Goal: Navigation & Orientation: Understand site structure

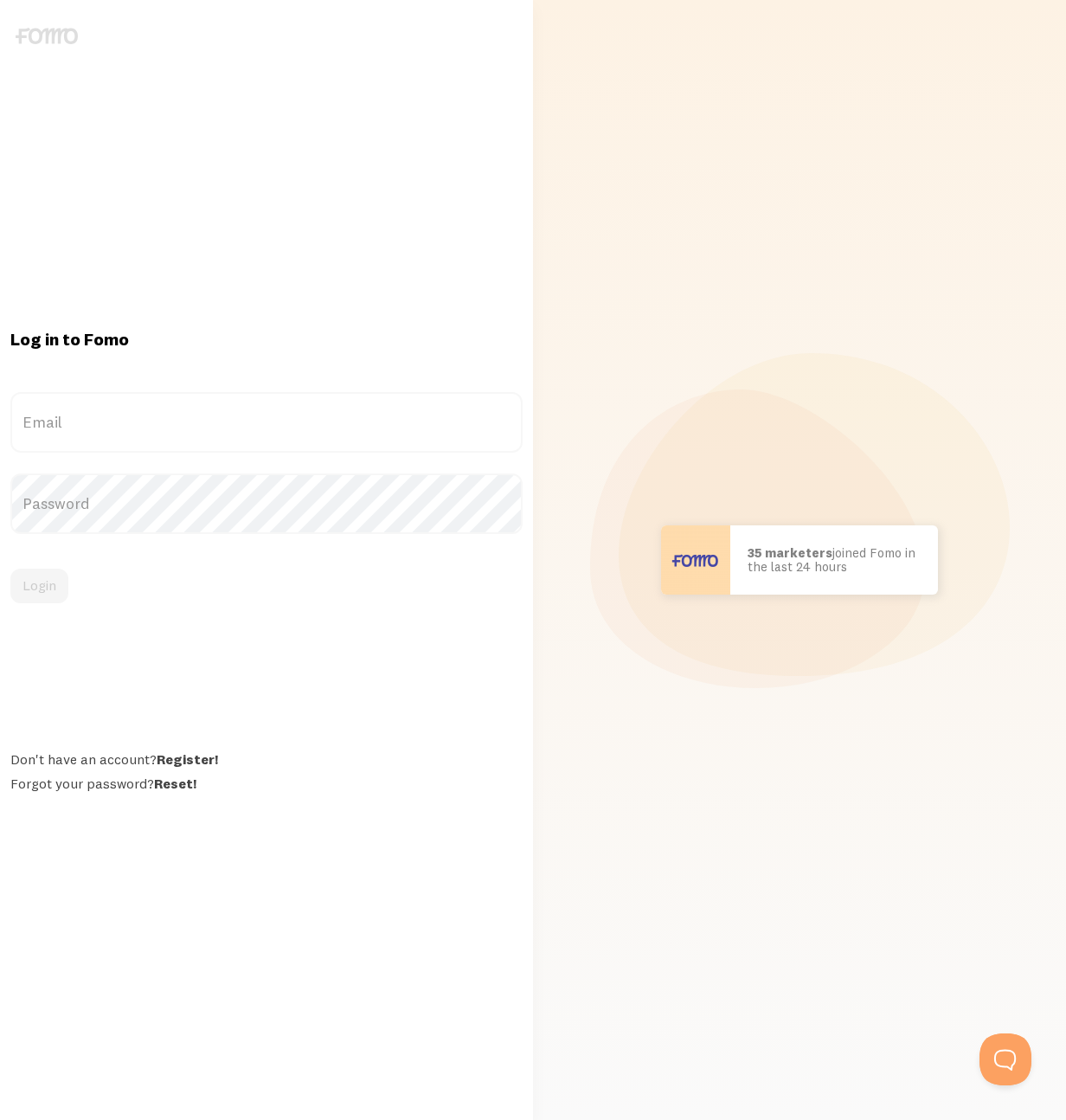
click at [167, 417] on label "Email" at bounding box center [267, 423] width 512 height 60
click at [167, 417] on input "Email" at bounding box center [267, 423] width 512 height 60
type input "drive@berlin-cuisine.com"
click at [42, 595] on button "Login" at bounding box center [39, 586] width 58 height 35
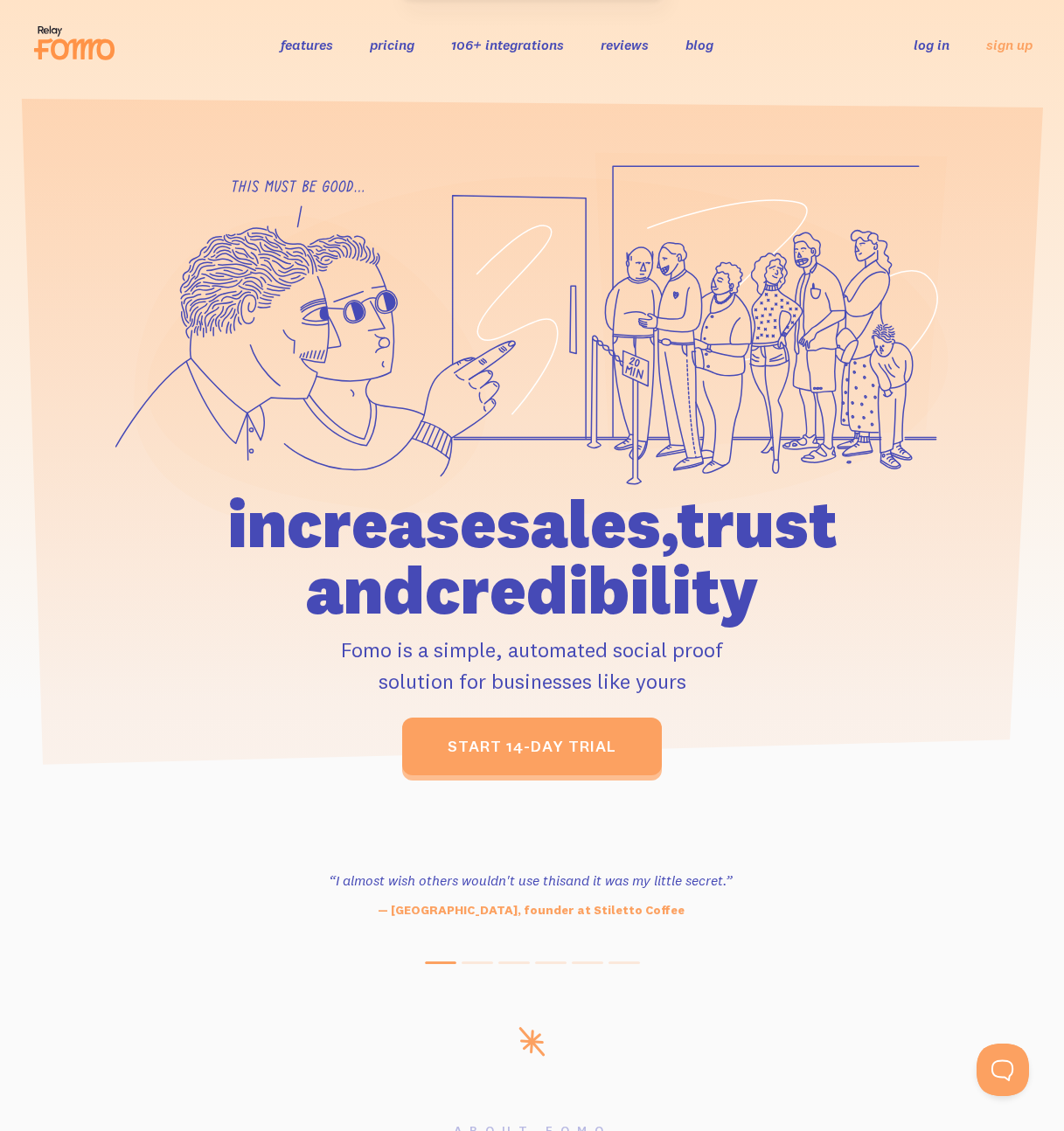
click at [933, 55] on li "log in" at bounding box center [932, 44] width 36 height 20
click at [933, 48] on link "log in" at bounding box center [932, 45] width 36 height 18
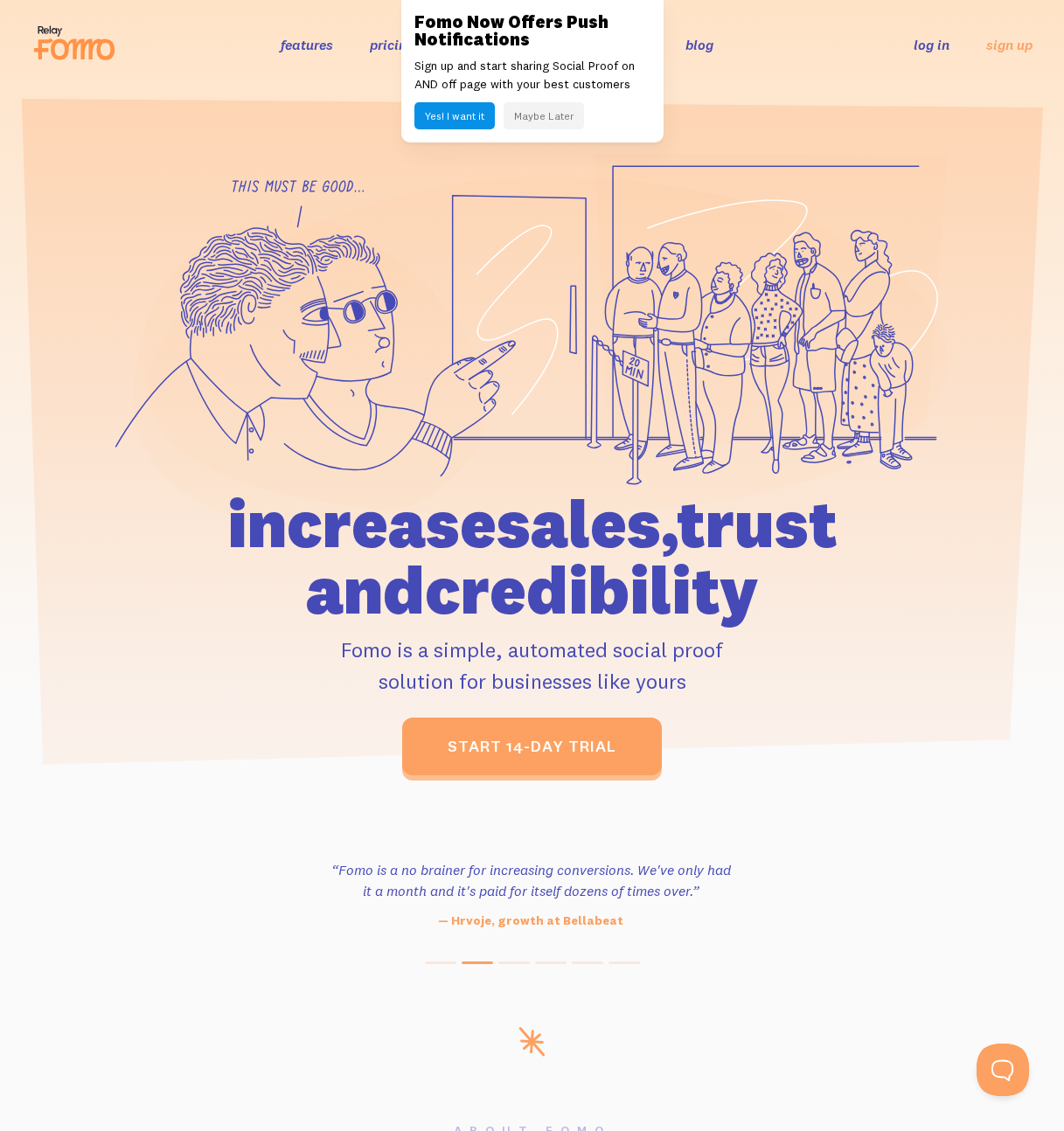
click at [536, 114] on button "Maybe Later" at bounding box center [544, 115] width 81 height 27
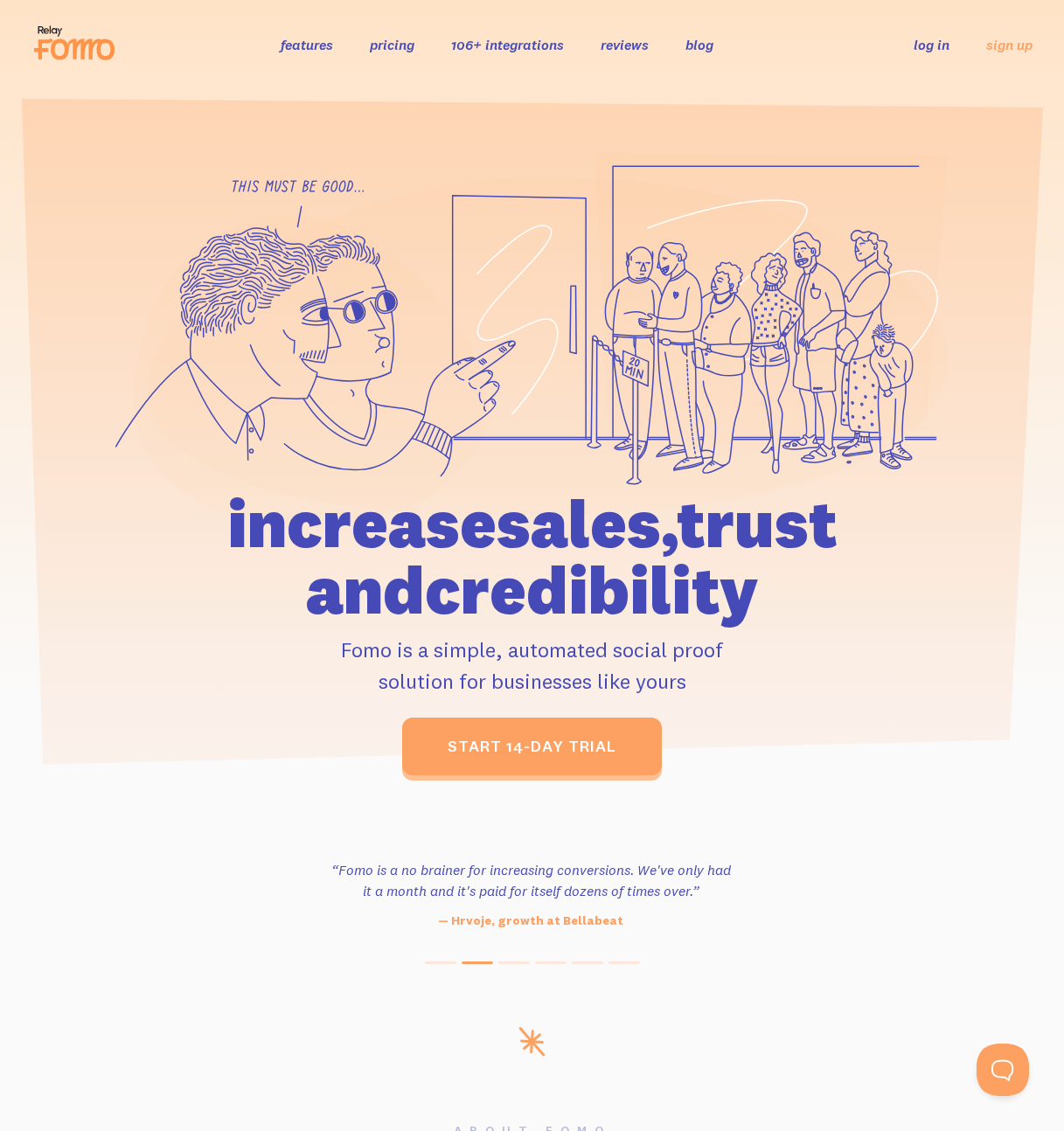
click at [317, 46] on link "features" at bounding box center [307, 45] width 53 height 18
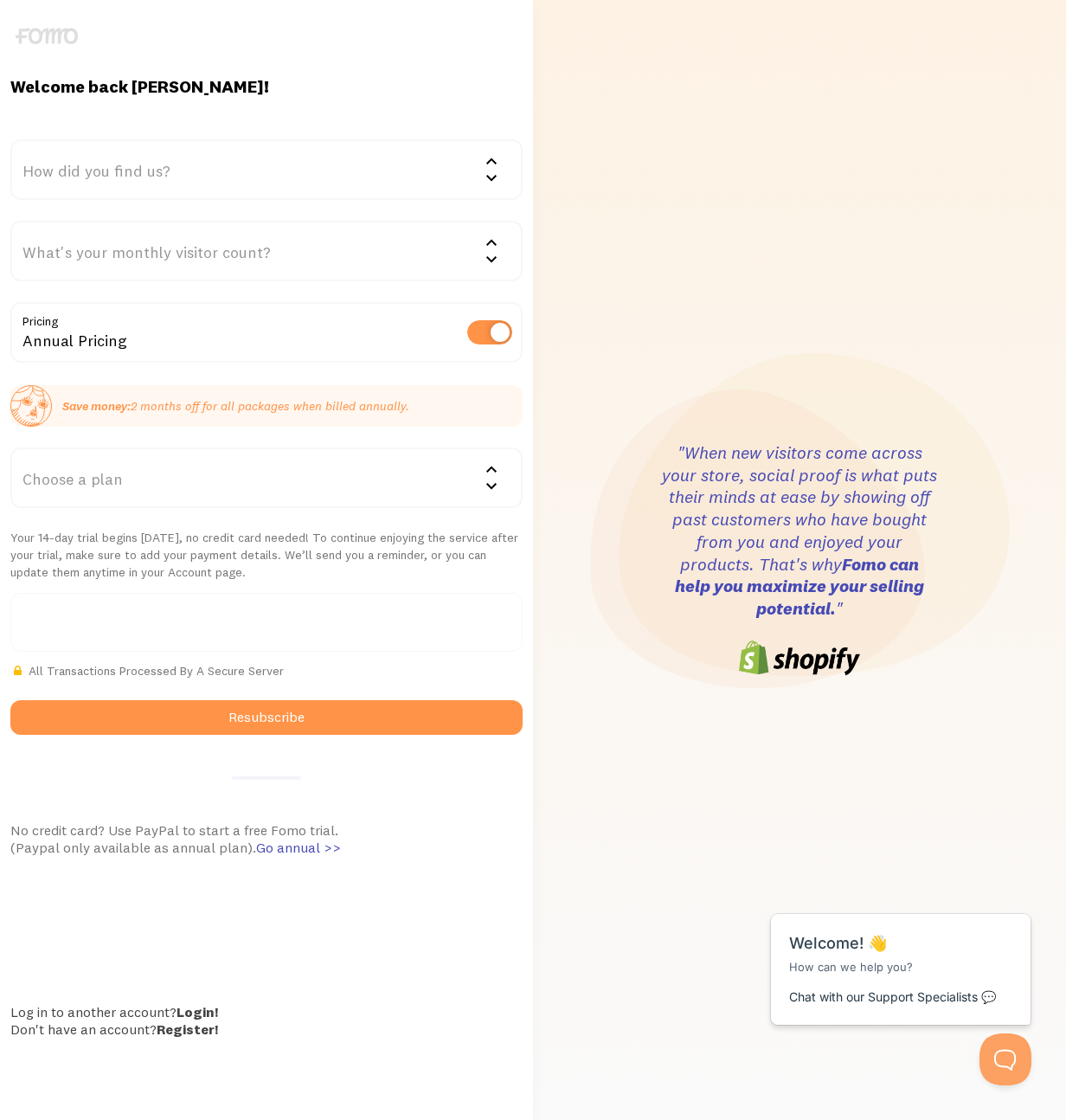
click at [494, 333] on label at bounding box center [490, 331] width 45 height 24
click at [494, 333] on input "checkbox" at bounding box center [490, 331] width 45 height 24
checkbox input "false"
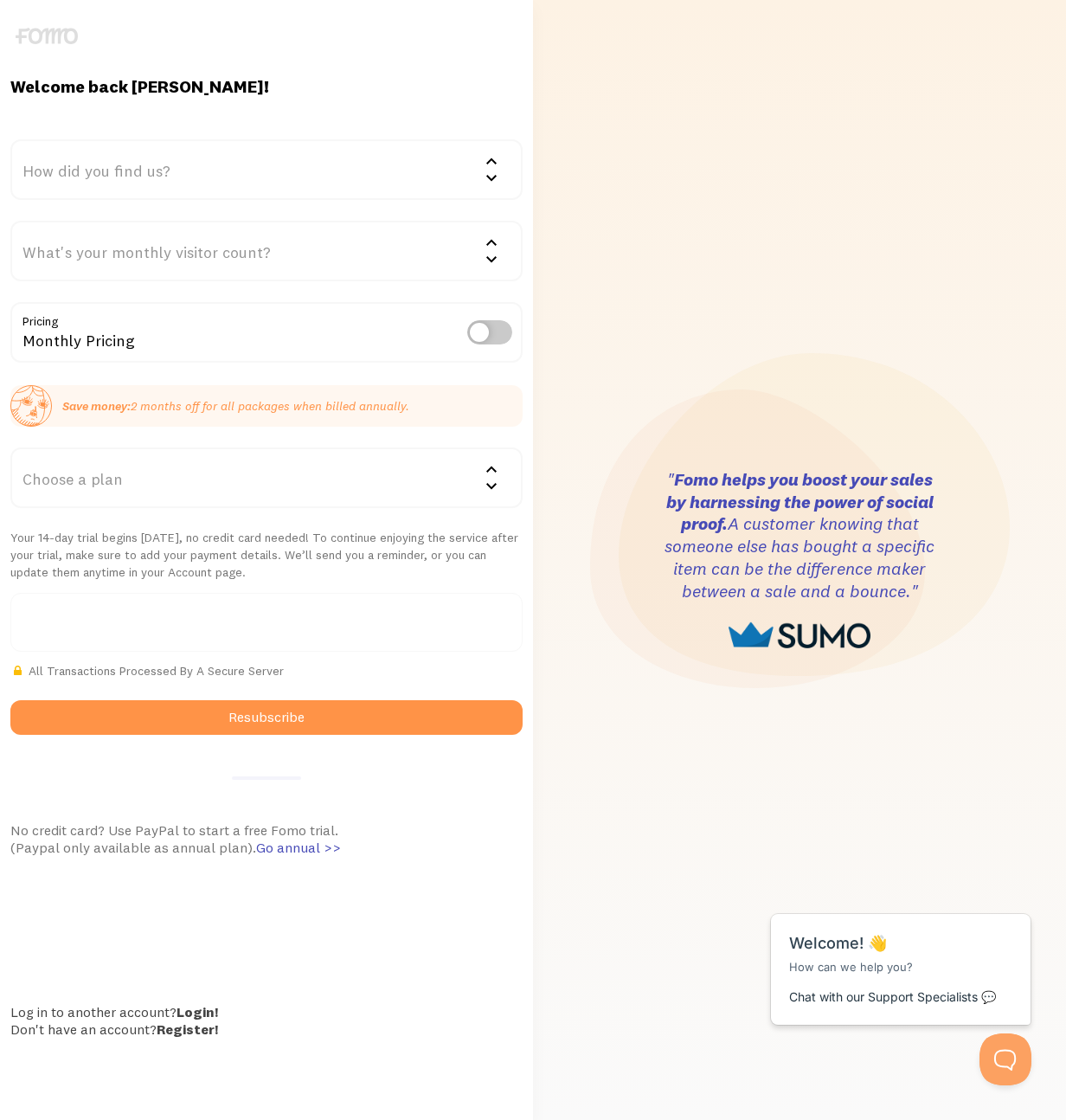
click at [124, 176] on div "How did you find us?" at bounding box center [267, 169] width 512 height 60
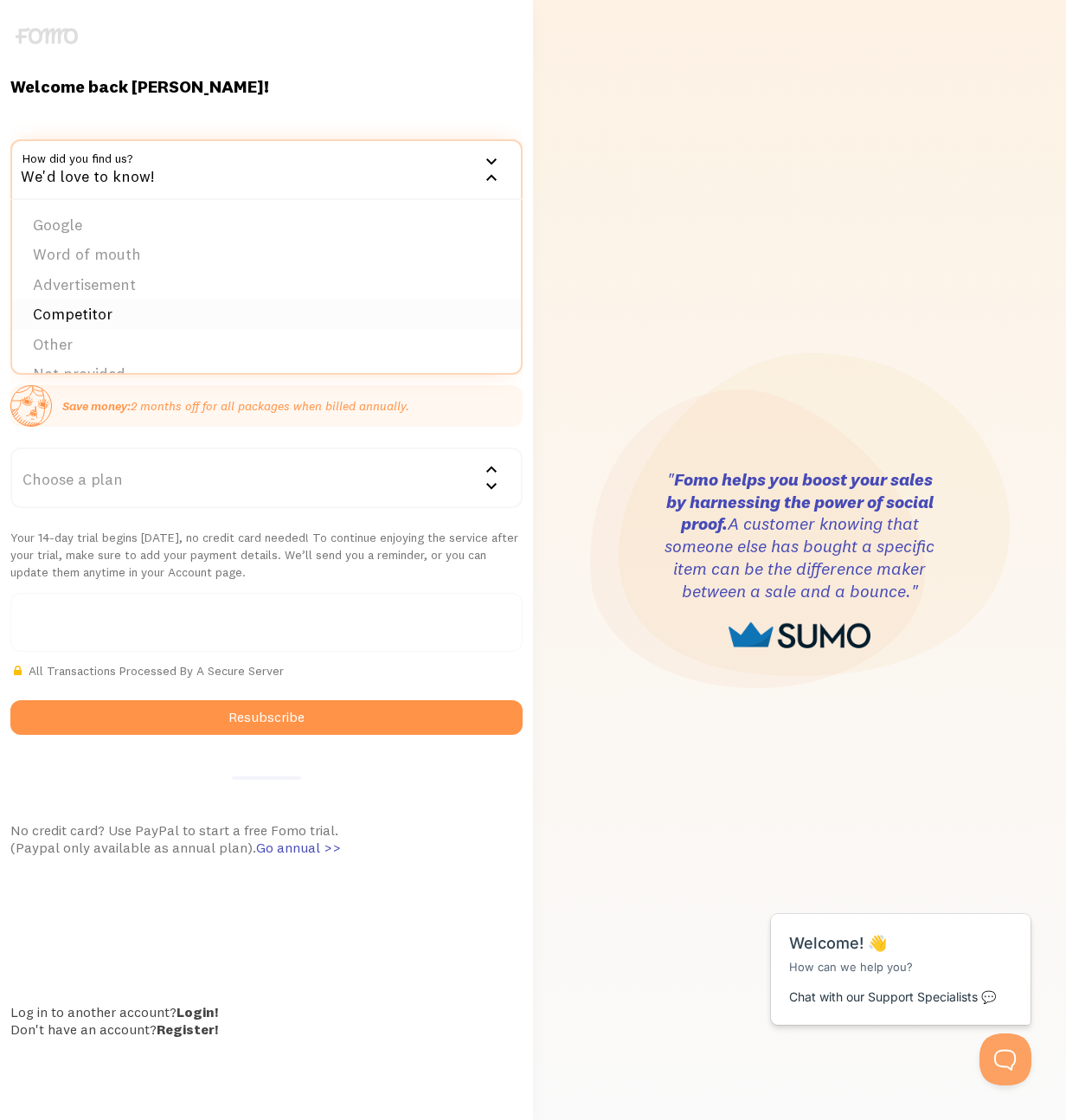
scroll to position [27, 0]
click at [368, 981] on div "Welcome back [PERSON_NAME]! How did you find us? We'd love to know! Google Word…" at bounding box center [267, 560] width 533 height 969
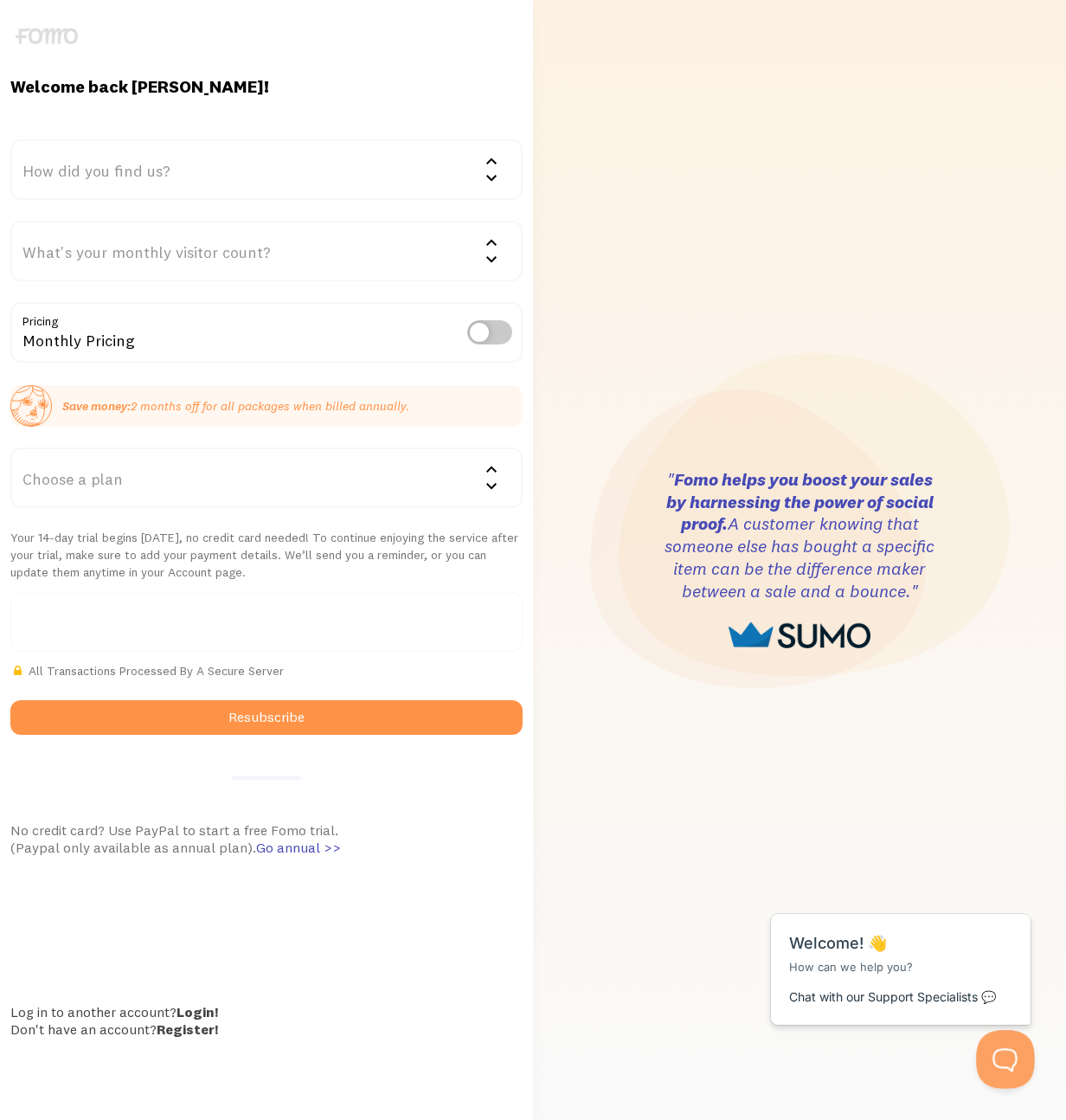
click at [1018, 1050] on button "Open Beacon popover" at bounding box center [1002, 1055] width 52 height 52
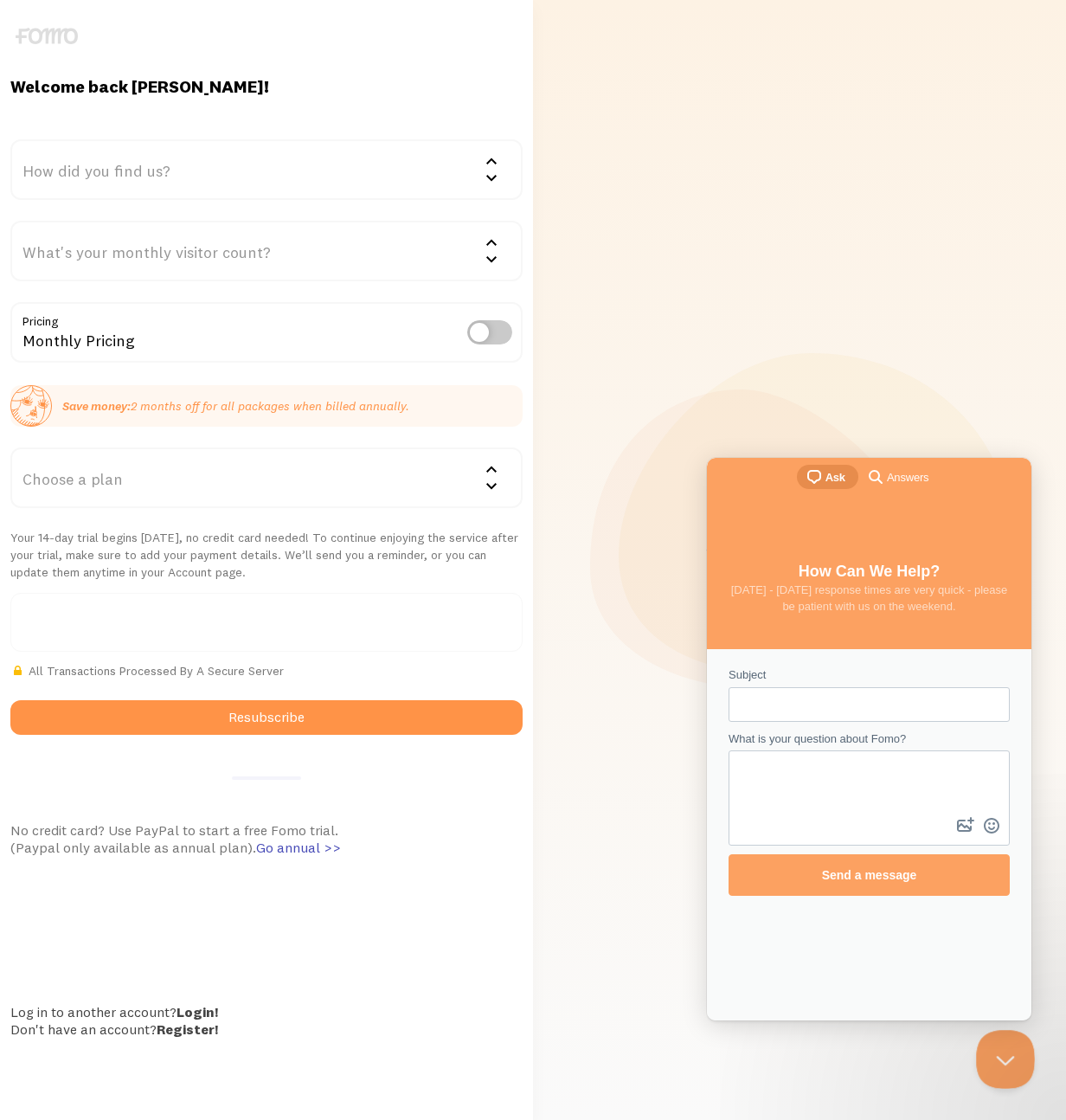
scroll to position [0, 0]
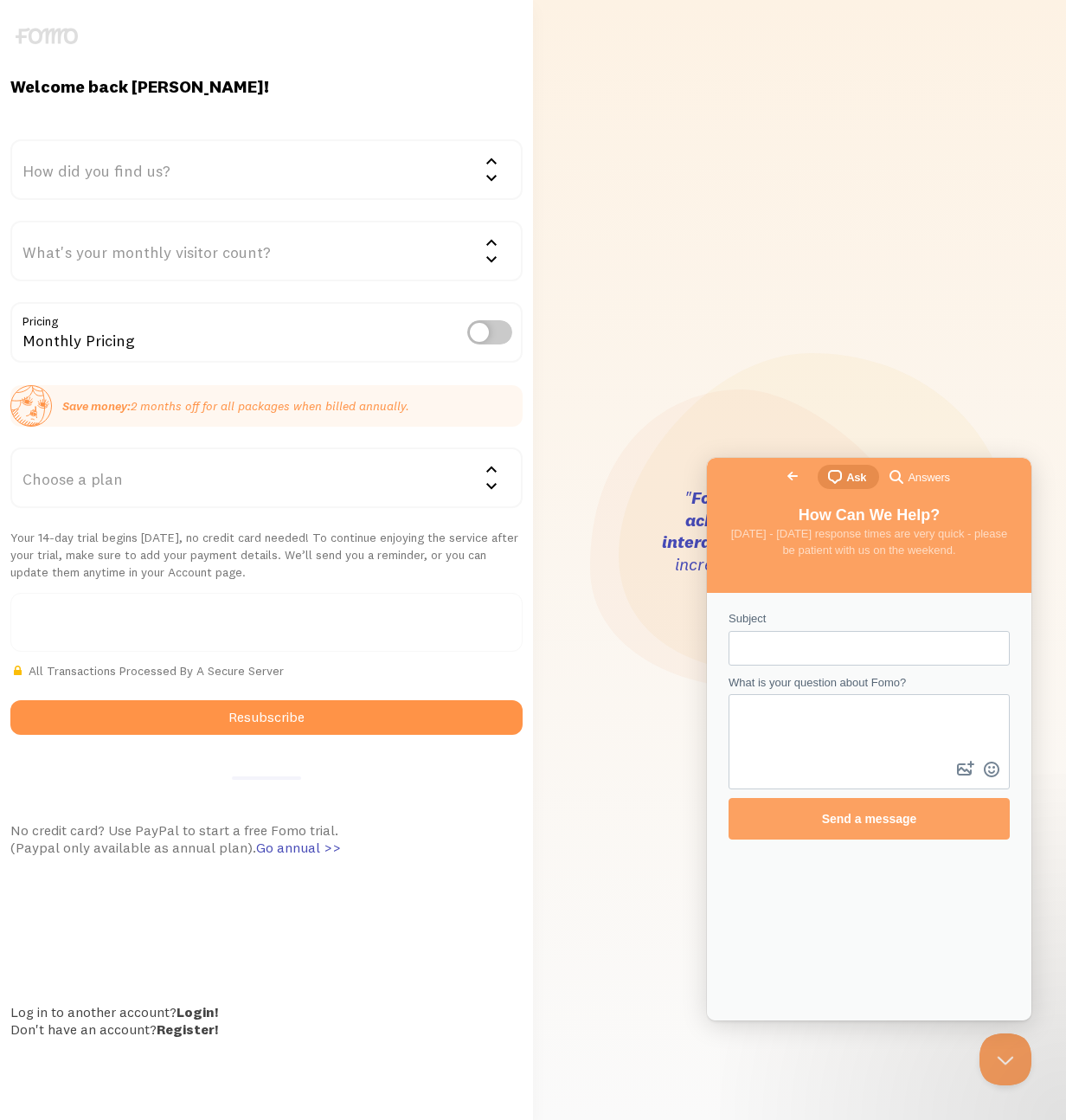
click at [782, 472] on span "Go back" at bounding box center [792, 476] width 20 height 20
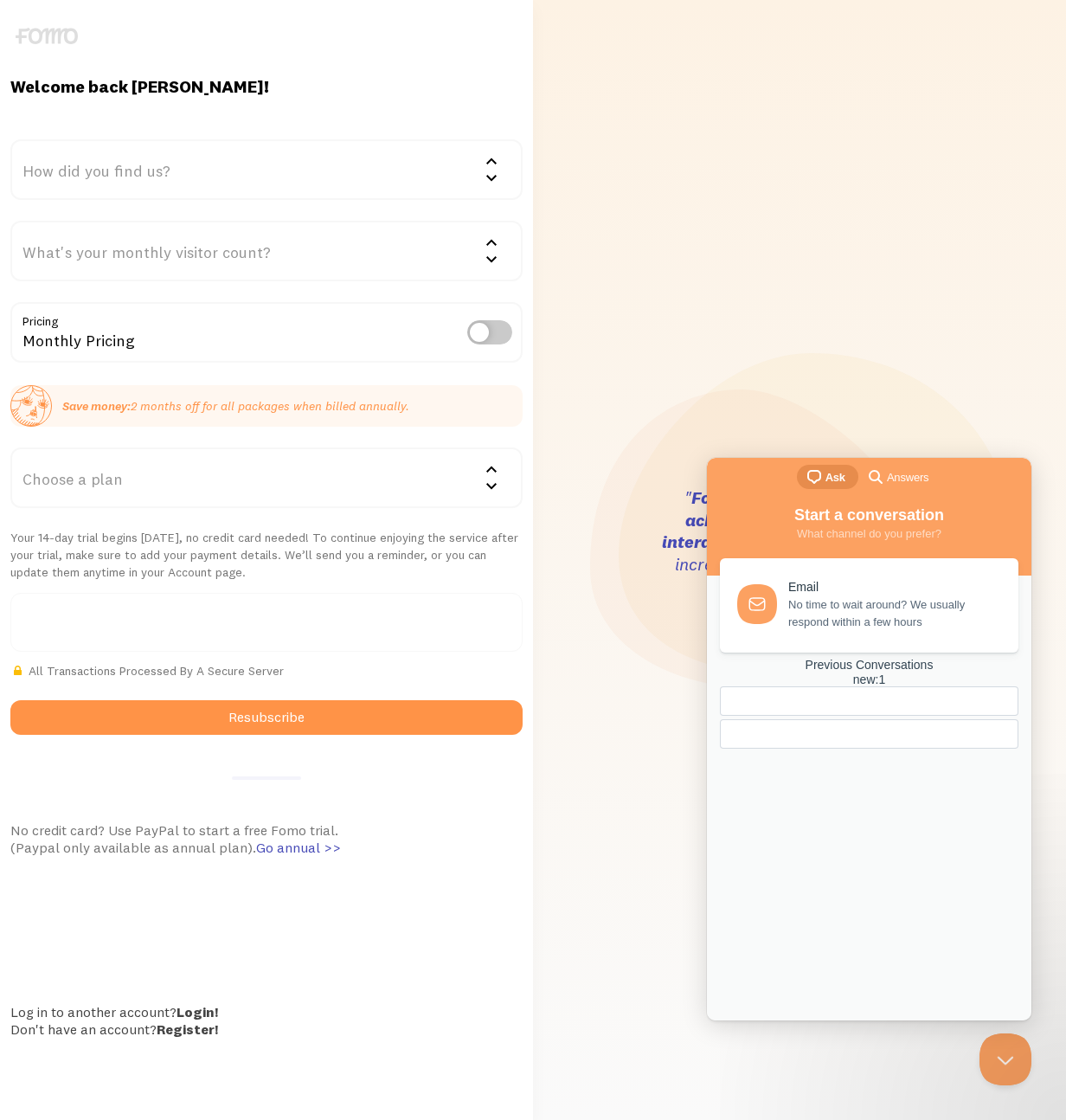
click at [587, 250] on div ""When new visitors come across your store, social proof is what puts their mind…" at bounding box center [799, 560] width 512 height 1120
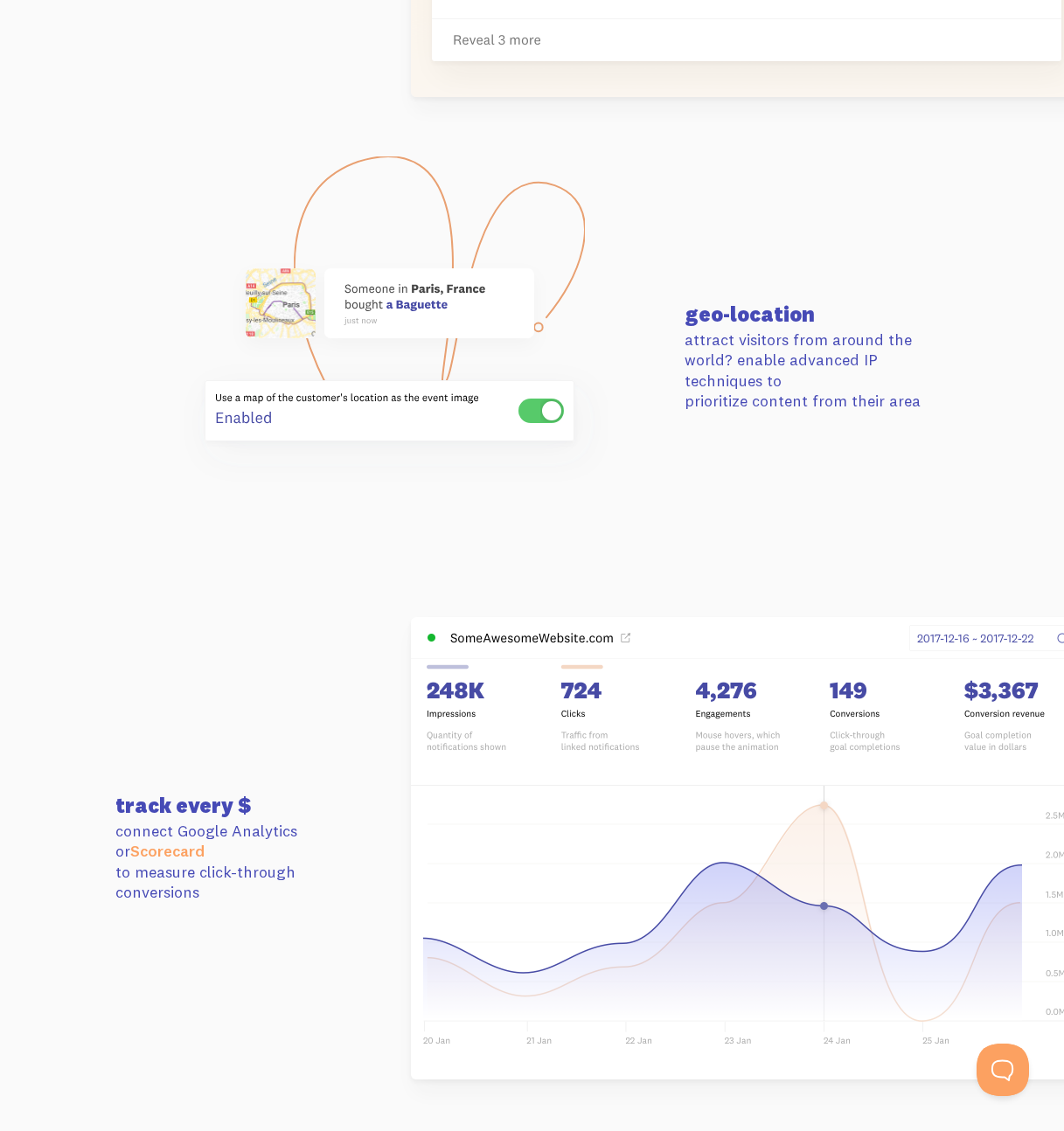
scroll to position [4653, 0]
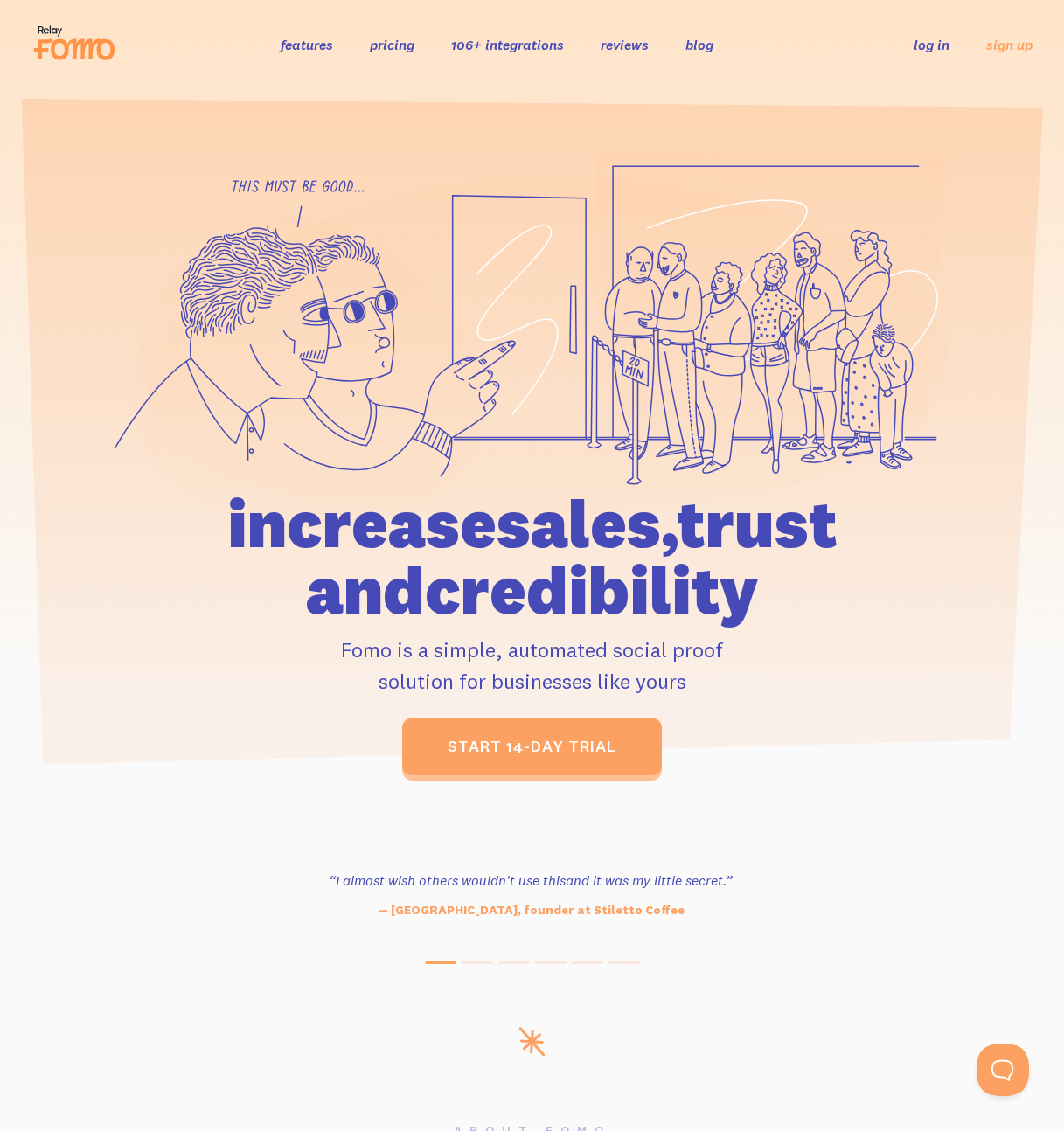
click at [326, 36] on link "features" at bounding box center [307, 45] width 53 height 18
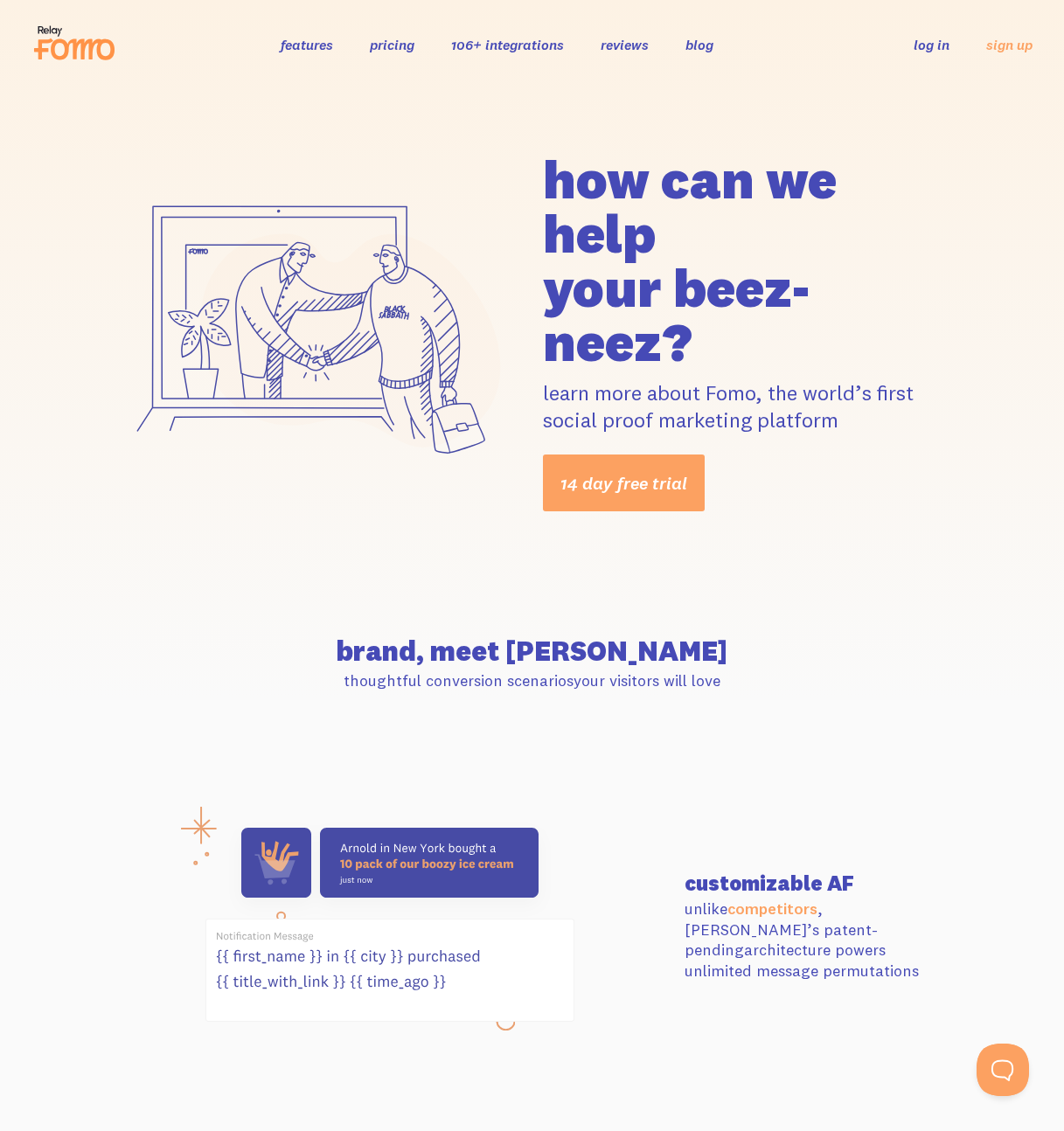
click at [471, 49] on link "106+ integrations" at bounding box center [507, 45] width 113 height 18
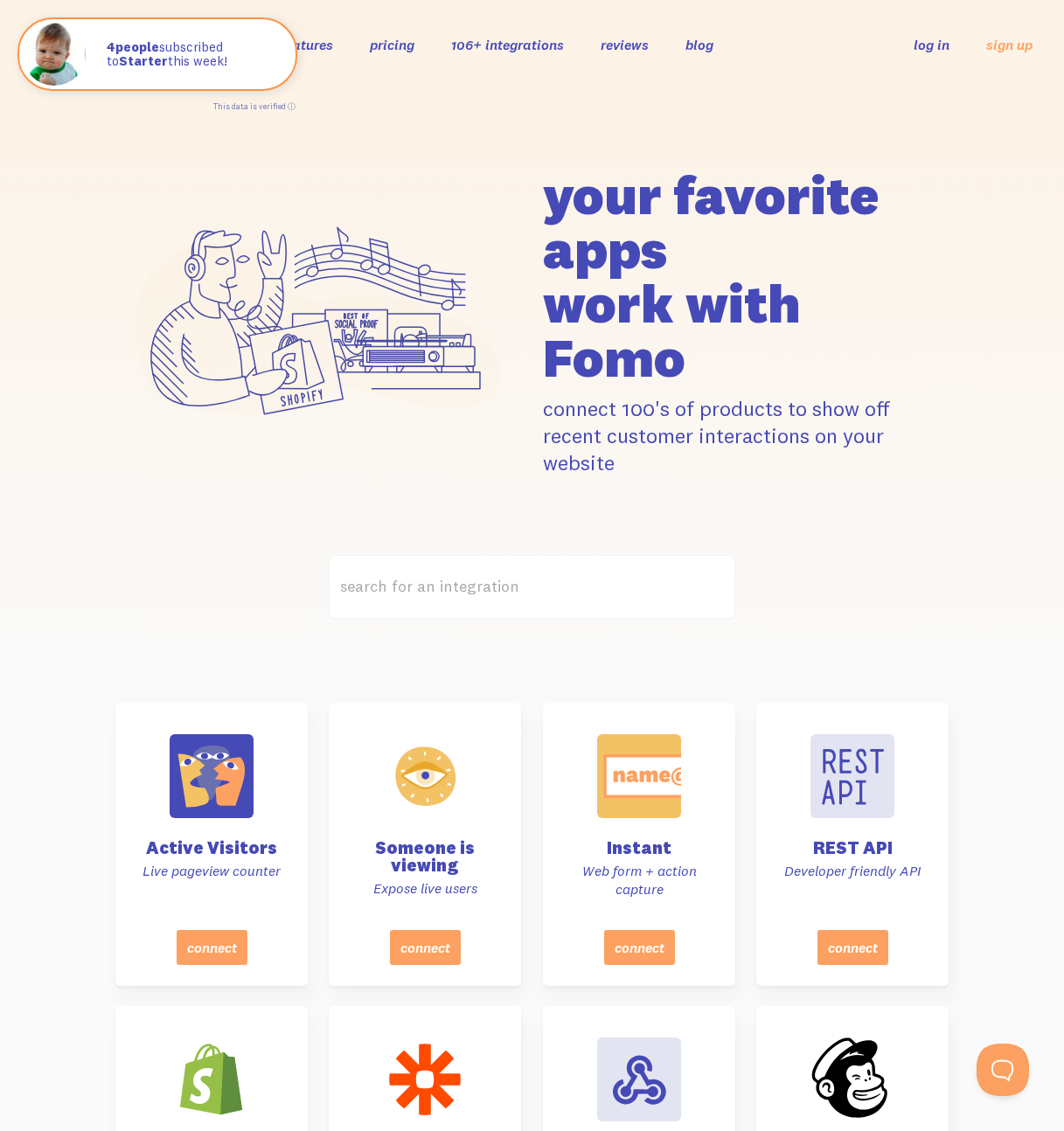
click at [549, 40] on link "106+ integrations" at bounding box center [507, 45] width 113 height 18
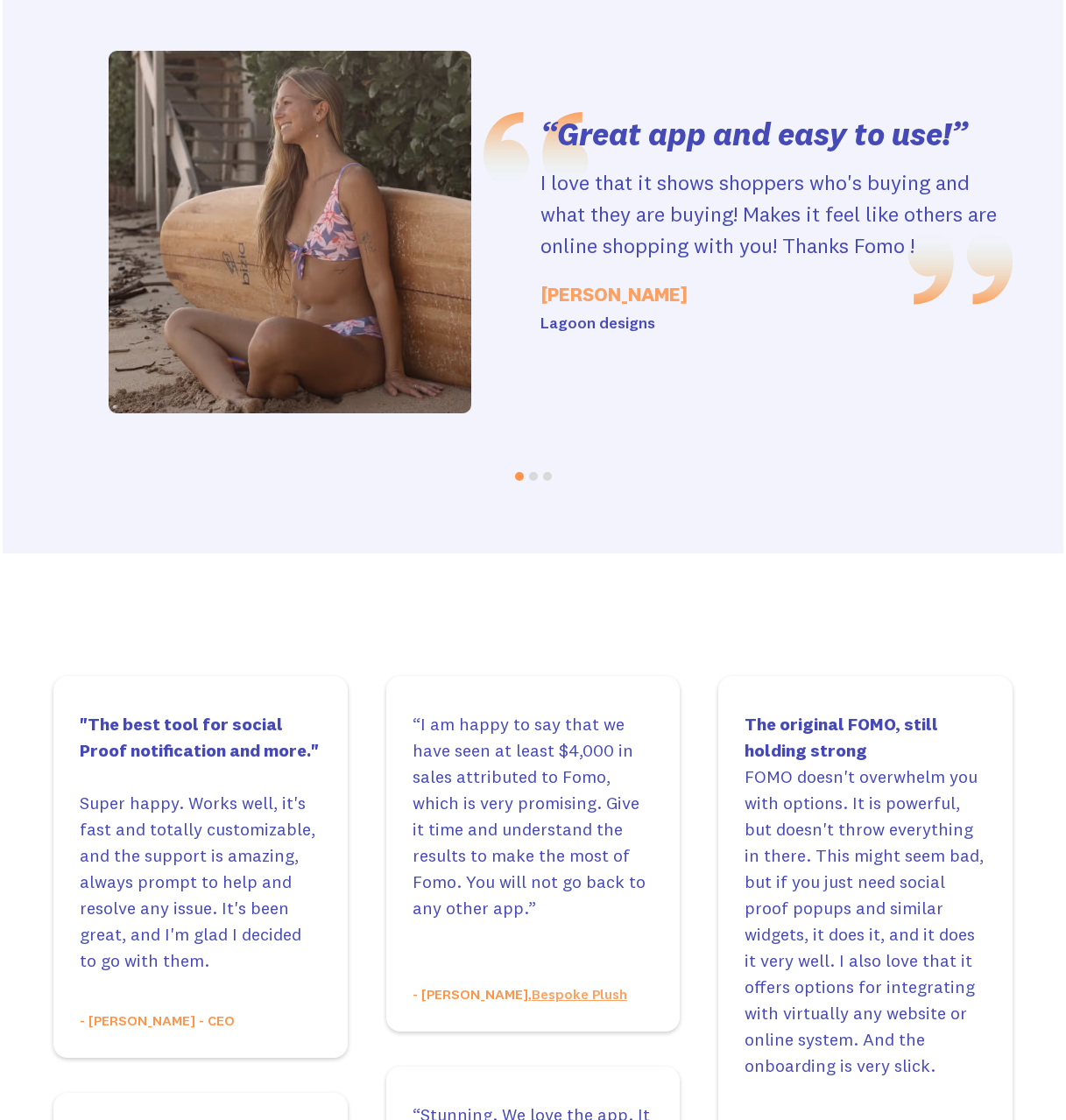
scroll to position [8385, 0]
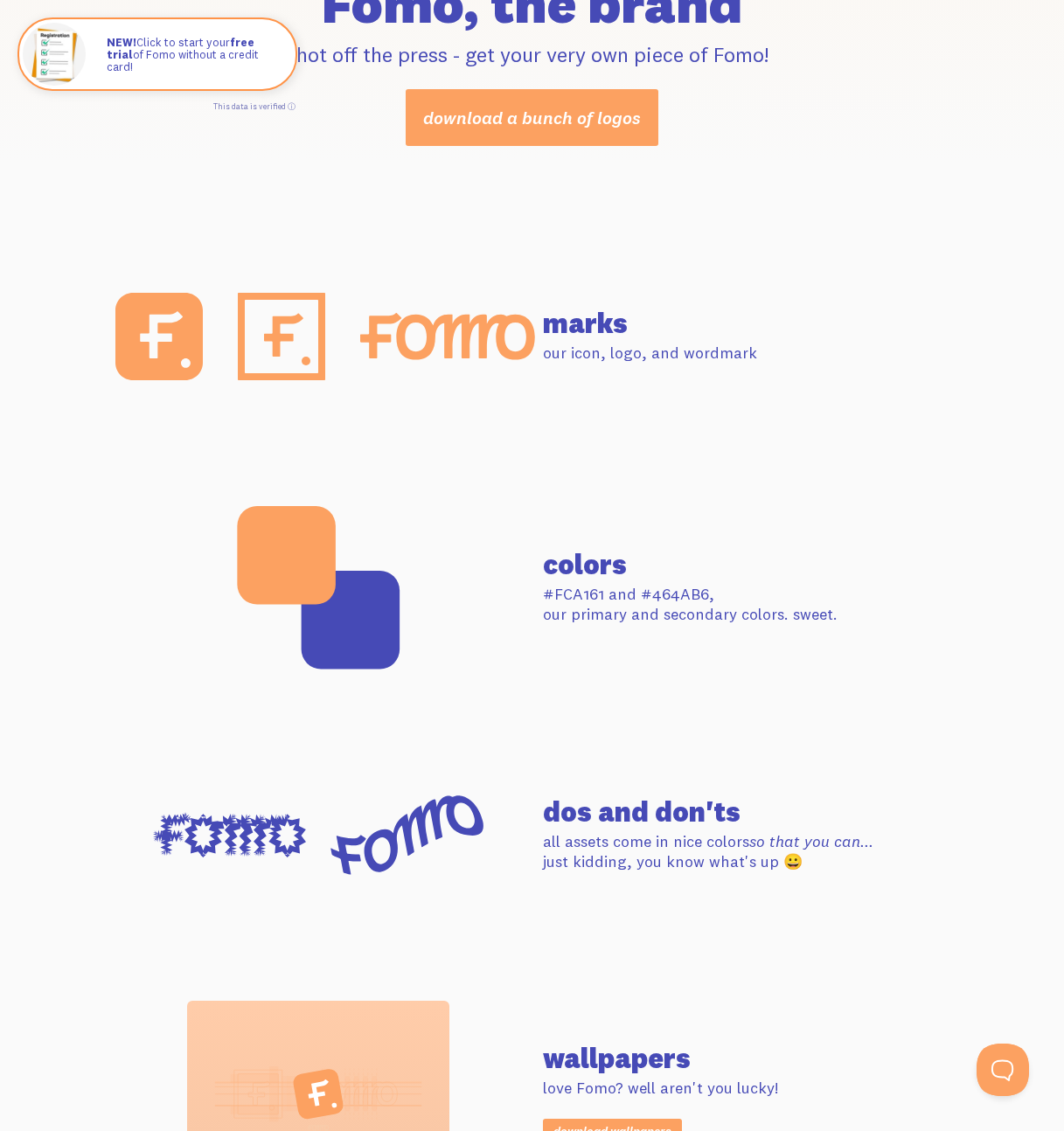
scroll to position [713, 0]
